Goal: Task Accomplishment & Management: Manage account settings

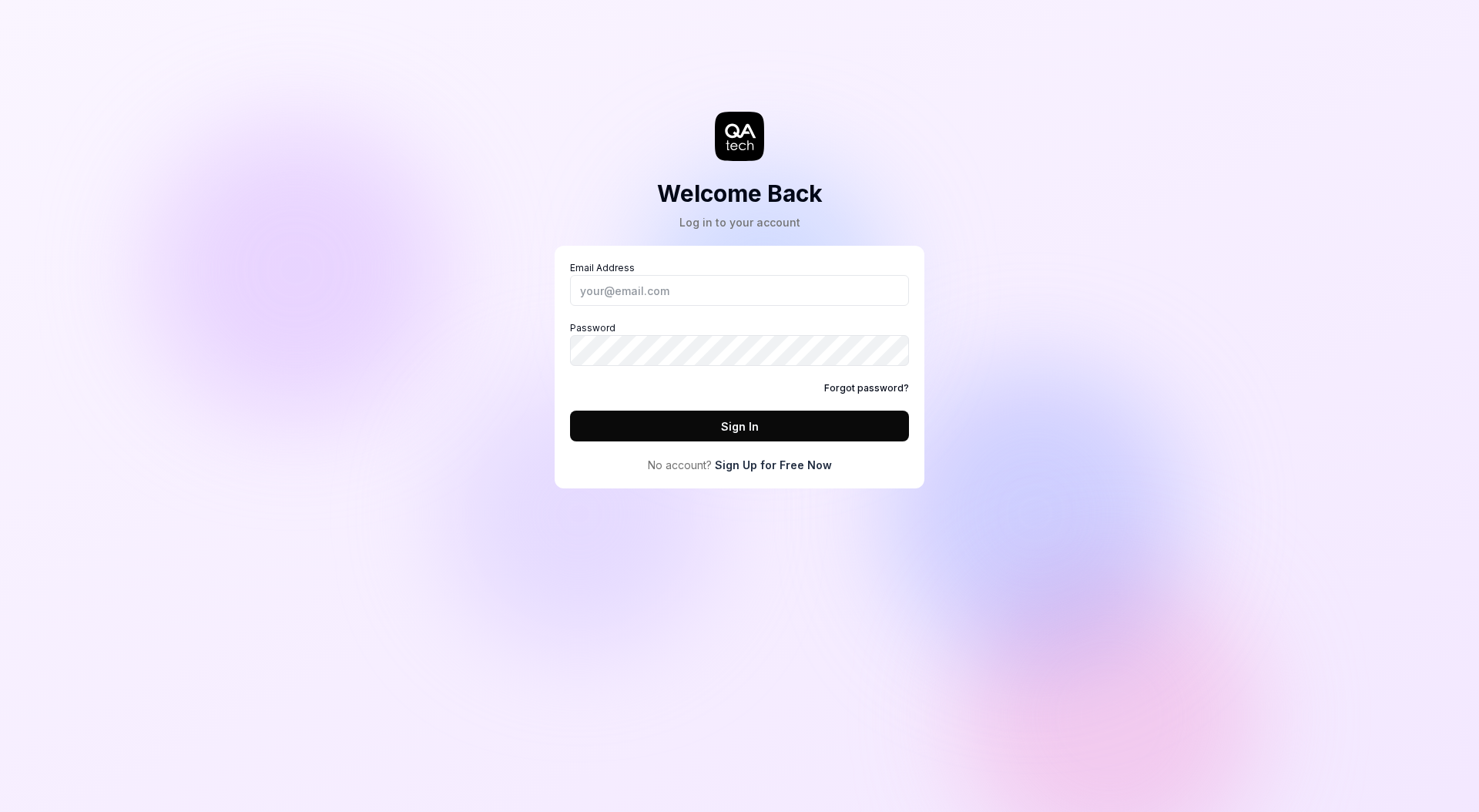
click at [1027, 149] on div "Welcome Back Log in to your account Email Address Password Forgot password? Sig…" at bounding box center [740, 406] width 1479 height 812
click at [1127, 124] on div "Welcome Back Log in to your account Email Address Password Forgot password? Sig…" at bounding box center [740, 406] width 1479 height 812
click at [758, 287] on input "Email Address" at bounding box center [740, 290] width 339 height 31
type input "[PERSON_NAME][EMAIL_ADDRESS][PERSON_NAME][DOMAIN_NAME]"
click at [1252, 249] on div "Welcome Back Log in to your account Email Address [PERSON_NAME][EMAIL_ADDRESS][…" at bounding box center [740, 406] width 1479 height 812
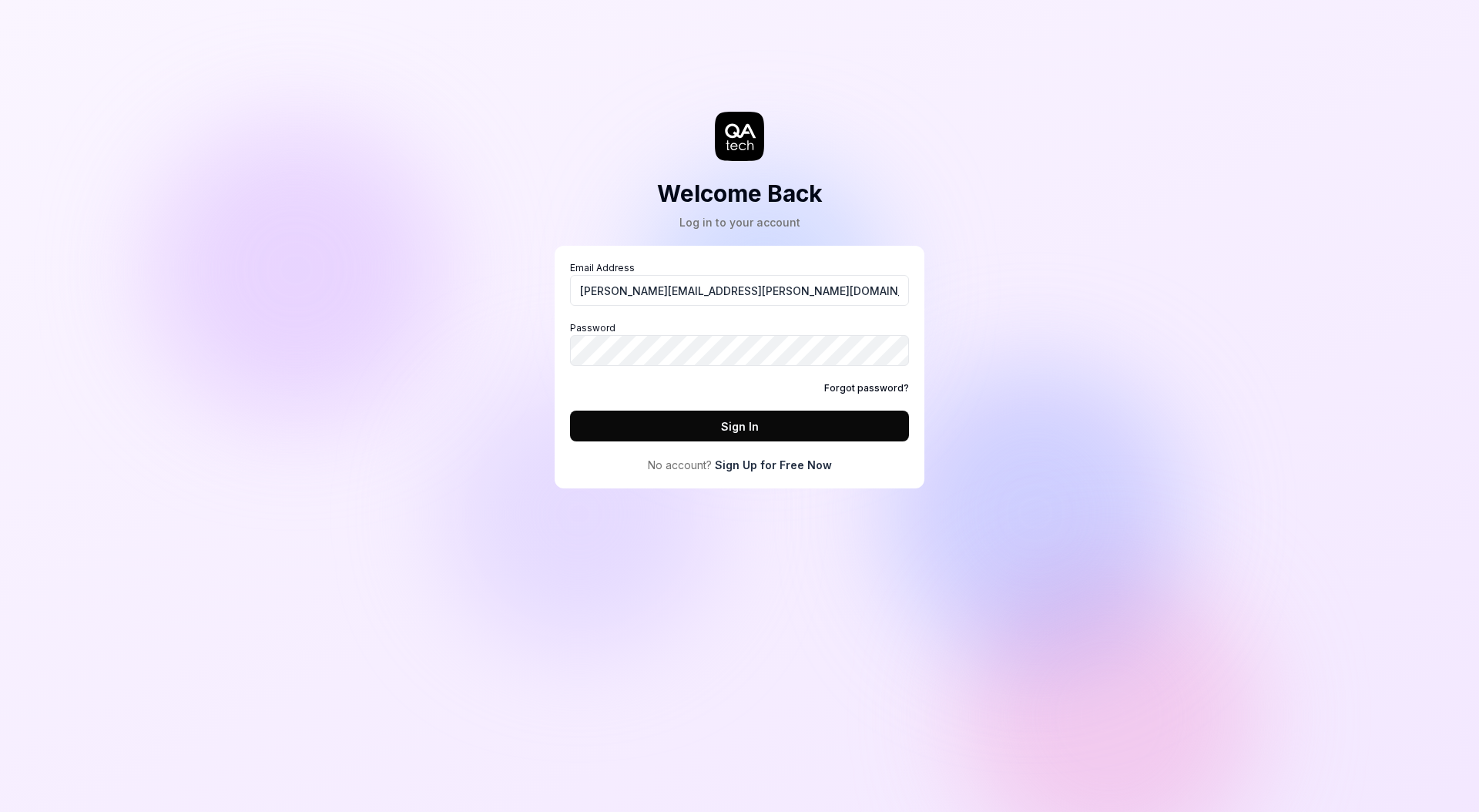
click at [795, 411] on button "Sign In" at bounding box center [740, 425] width 339 height 31
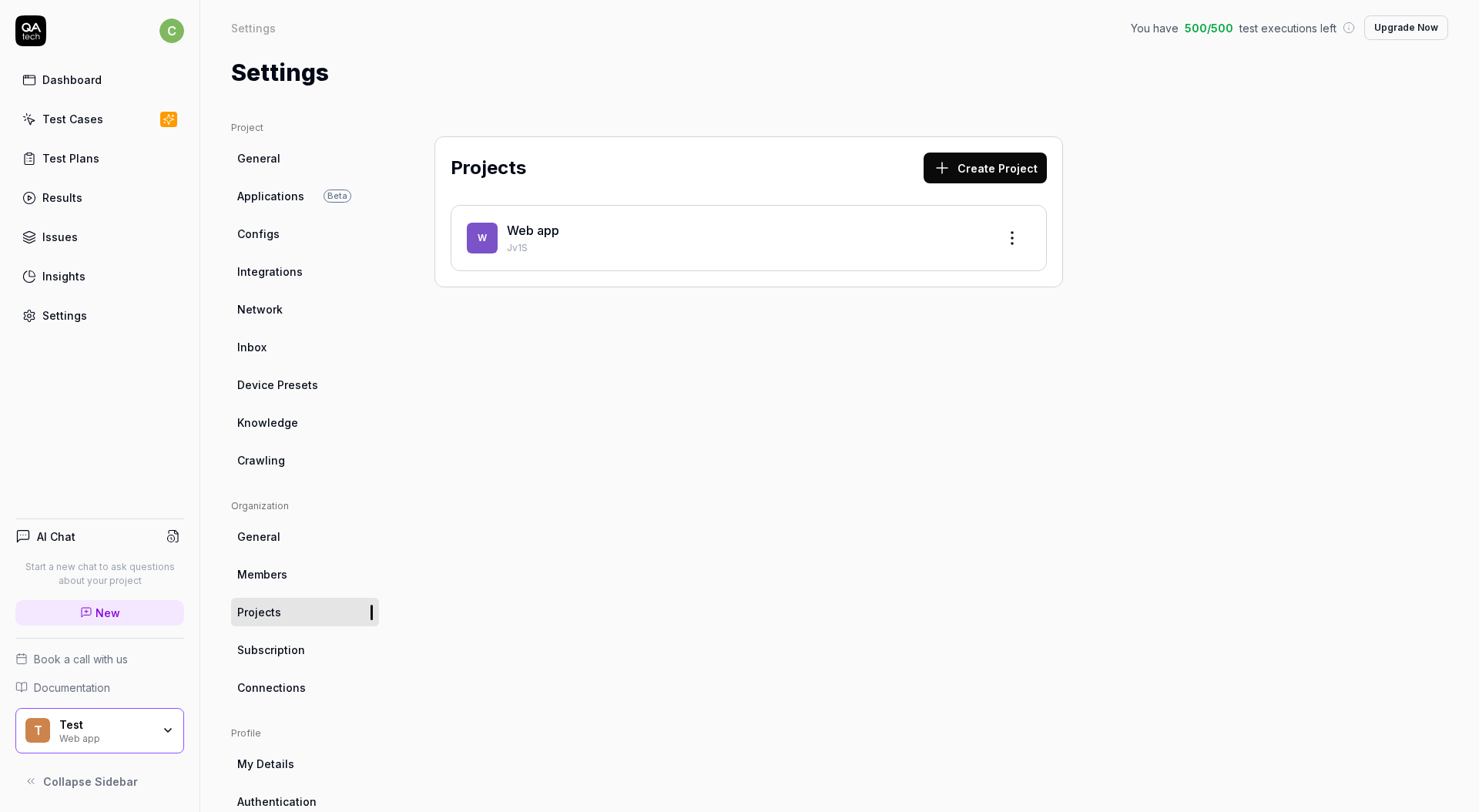
drag, startPoint x: 540, startPoint y: 355, endPoint x: 512, endPoint y: 285, distance: 75.4
click at [540, 351] on div "Projects Create Project W Web app Jv1S" at bounding box center [748, 506] width 690 height 770
click at [723, 529] on div "Projects Create Project W Web app Jv1S" at bounding box center [748, 506] width 690 height 770
click at [926, 529] on div "Projects Create Project W Web app Jv1S" at bounding box center [748, 506] width 690 height 770
click at [592, 386] on div "Projects Create Project W Web app Jv1S" at bounding box center [748, 506] width 690 height 770
